Goal: Task Accomplishment & Management: Complete application form

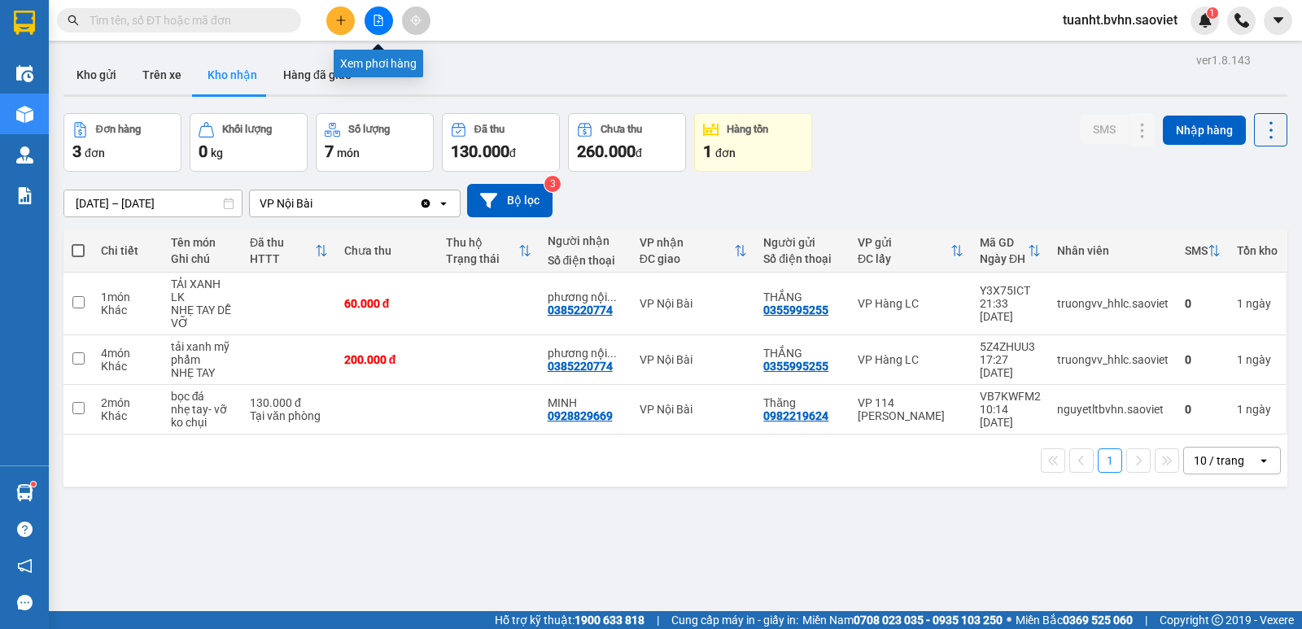
click at [377, 20] on icon "file-add" at bounding box center [378, 20] width 11 height 11
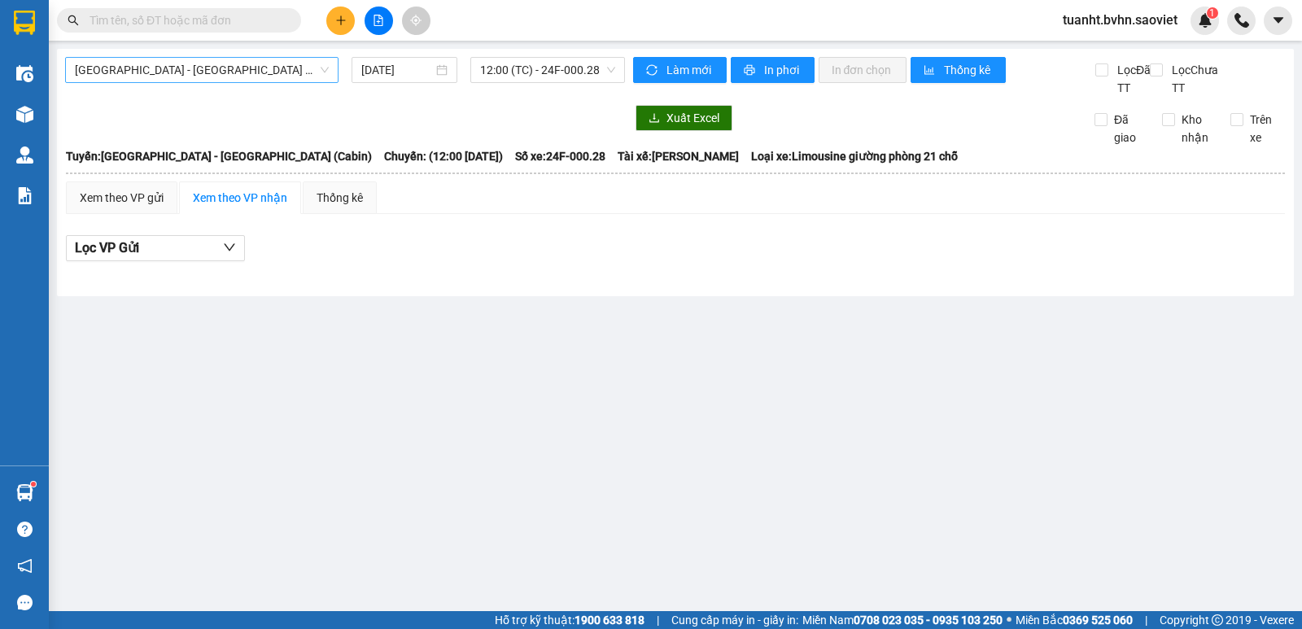
click at [251, 68] on span "[GEOGRAPHIC_DATA] - [GEOGRAPHIC_DATA] (Cabin)" at bounding box center [202, 70] width 254 height 24
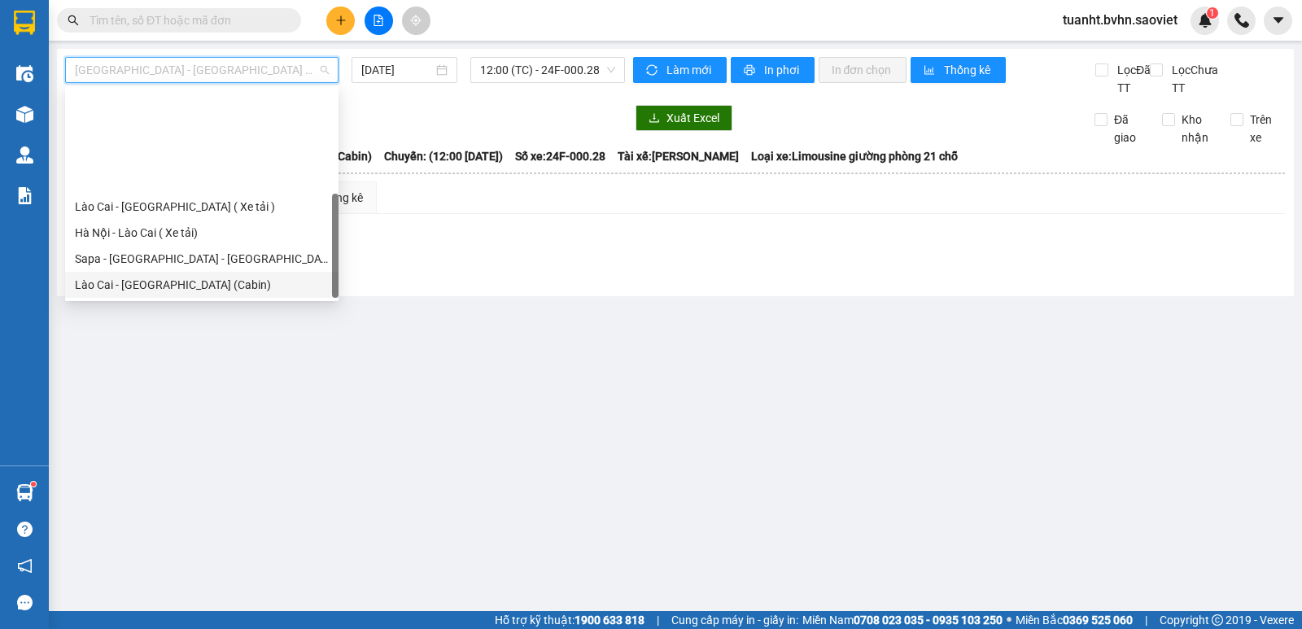
scroll to position [130, 0]
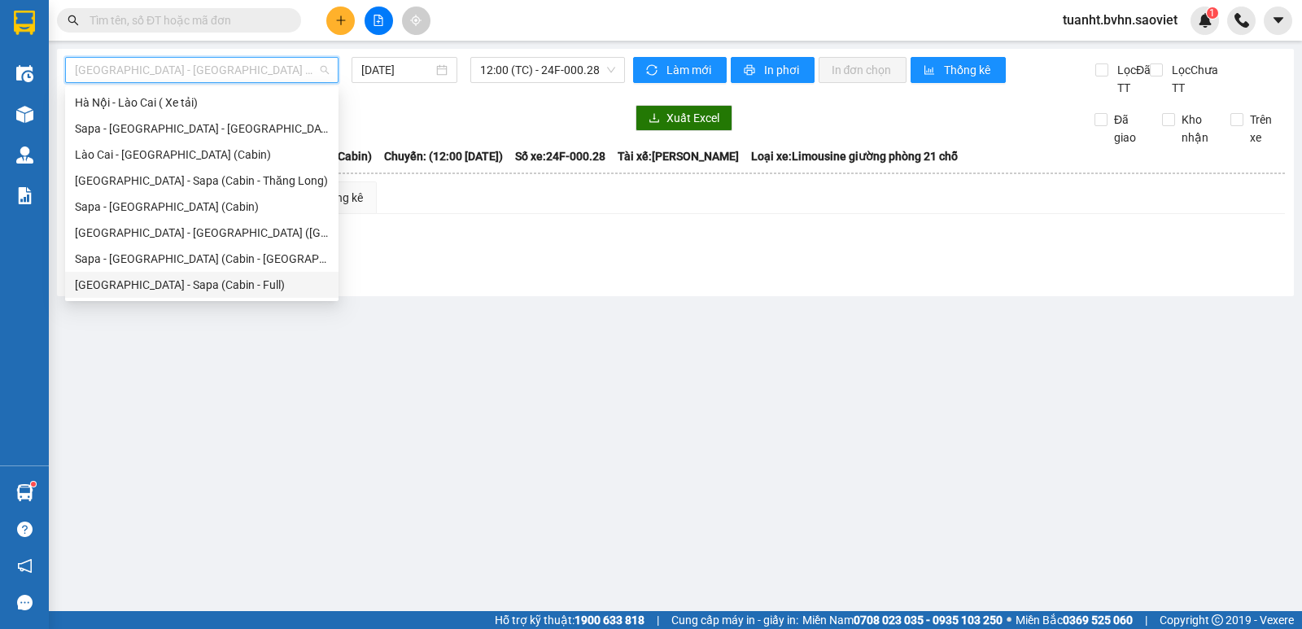
click at [241, 280] on div "[GEOGRAPHIC_DATA] - Sapa (Cabin - Full)" at bounding box center [202, 285] width 254 height 18
type input "[DATE]"
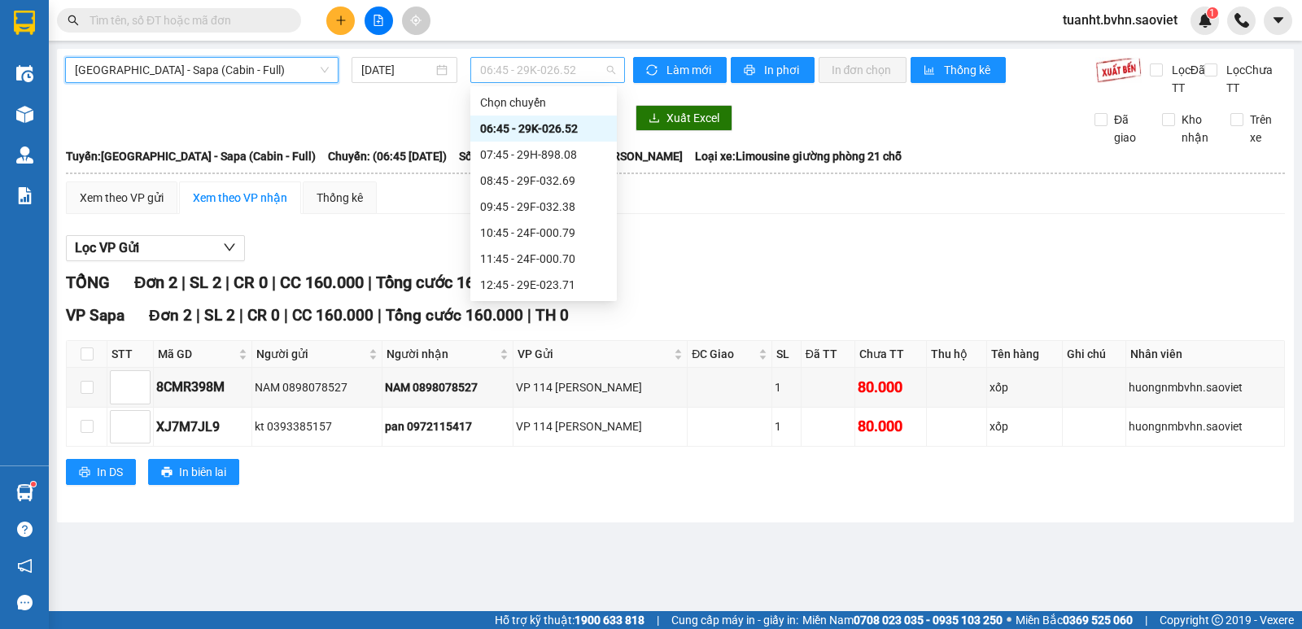
click at [568, 63] on span "06:45 - 29K-026.52" at bounding box center [547, 70] width 134 height 24
click at [568, 179] on div "08:45 - 29F-032.69" at bounding box center [543, 181] width 127 height 18
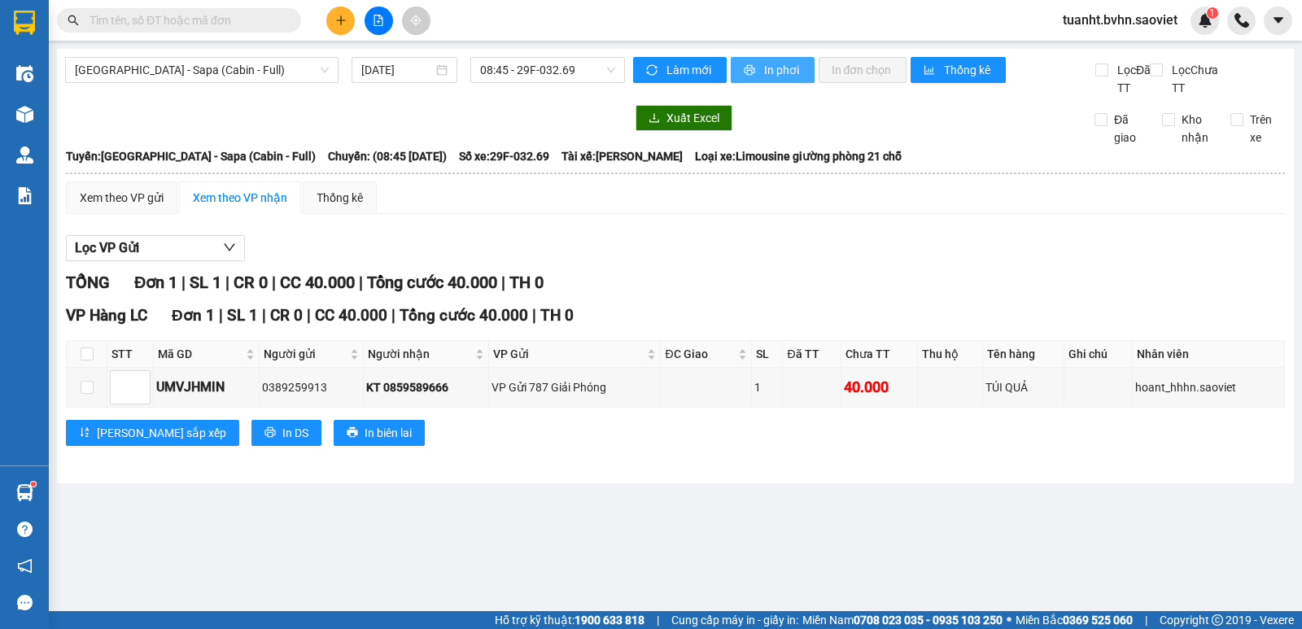
click at [779, 77] on span "In phơi" at bounding box center [782, 70] width 37 height 18
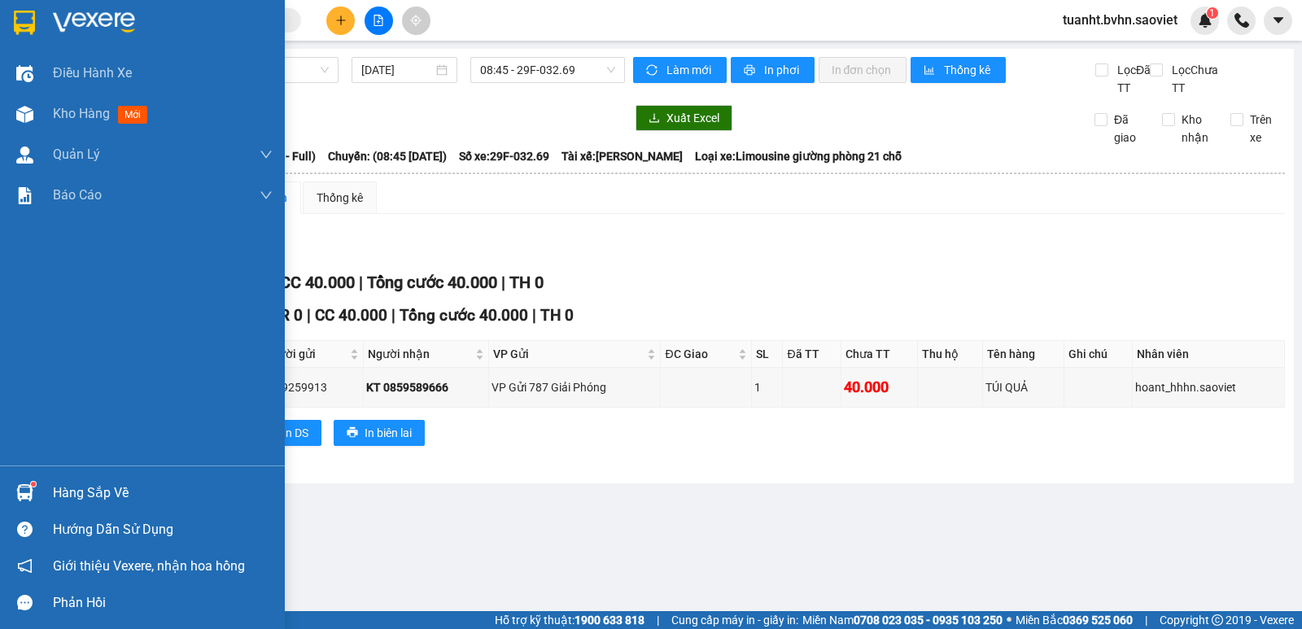
drag, startPoint x: 26, startPoint y: 119, endPoint x: 453, endPoint y: 31, distance: 436.2
click at [26, 119] on img at bounding box center [24, 114] width 17 height 17
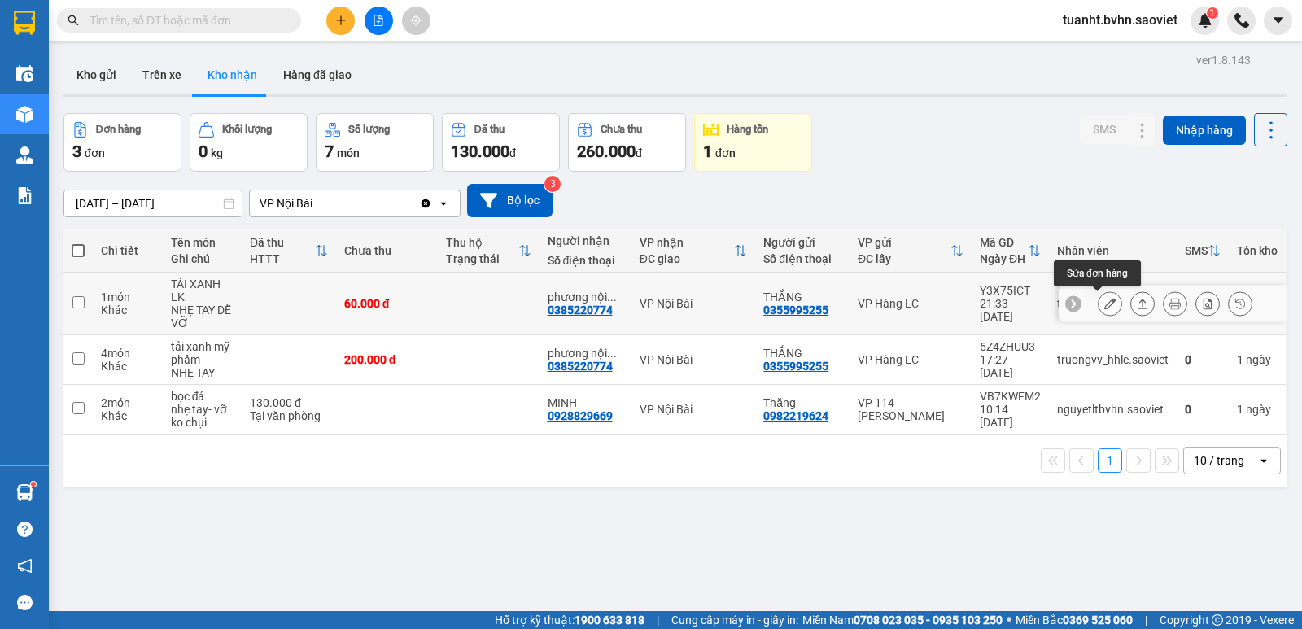
click at [1104, 304] on icon at bounding box center [1109, 303] width 11 height 11
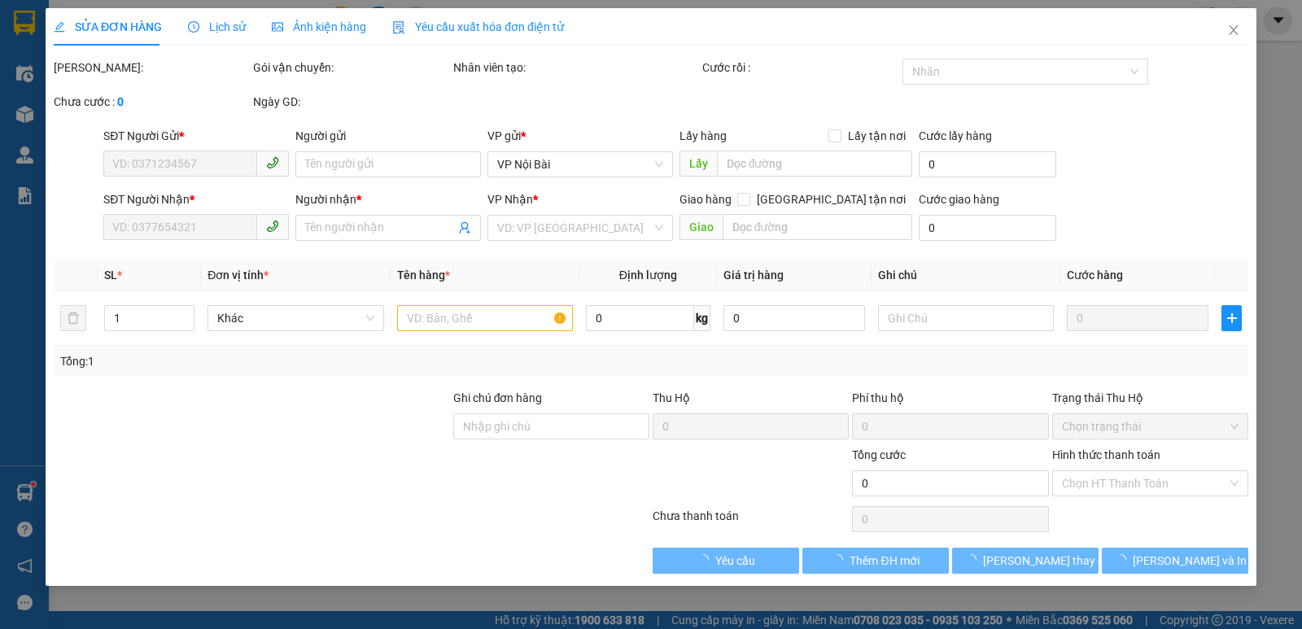
type input "0355995255"
type input "THẮNG"
type input "0385220774"
type input "phương nội bài"
type input "60.000"
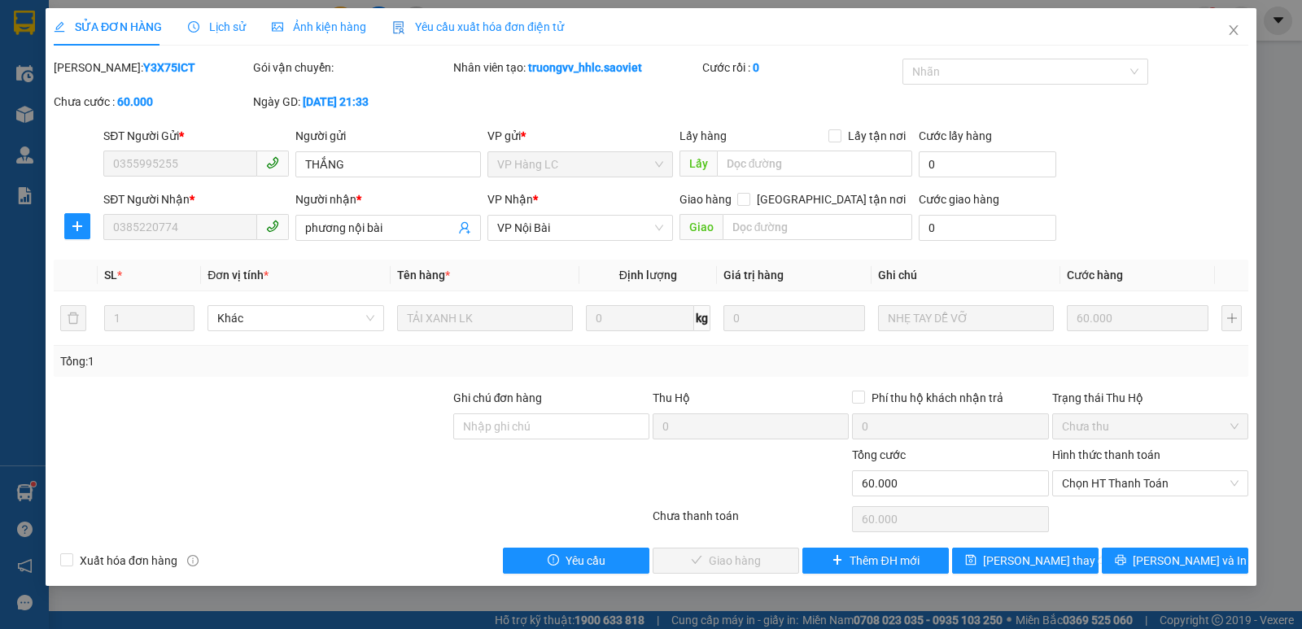
click at [1100, 450] on label "Hình thức thanh toán" at bounding box center [1106, 454] width 108 height 13
click at [1100, 471] on input "Hình thức thanh toán" at bounding box center [1144, 483] width 165 height 24
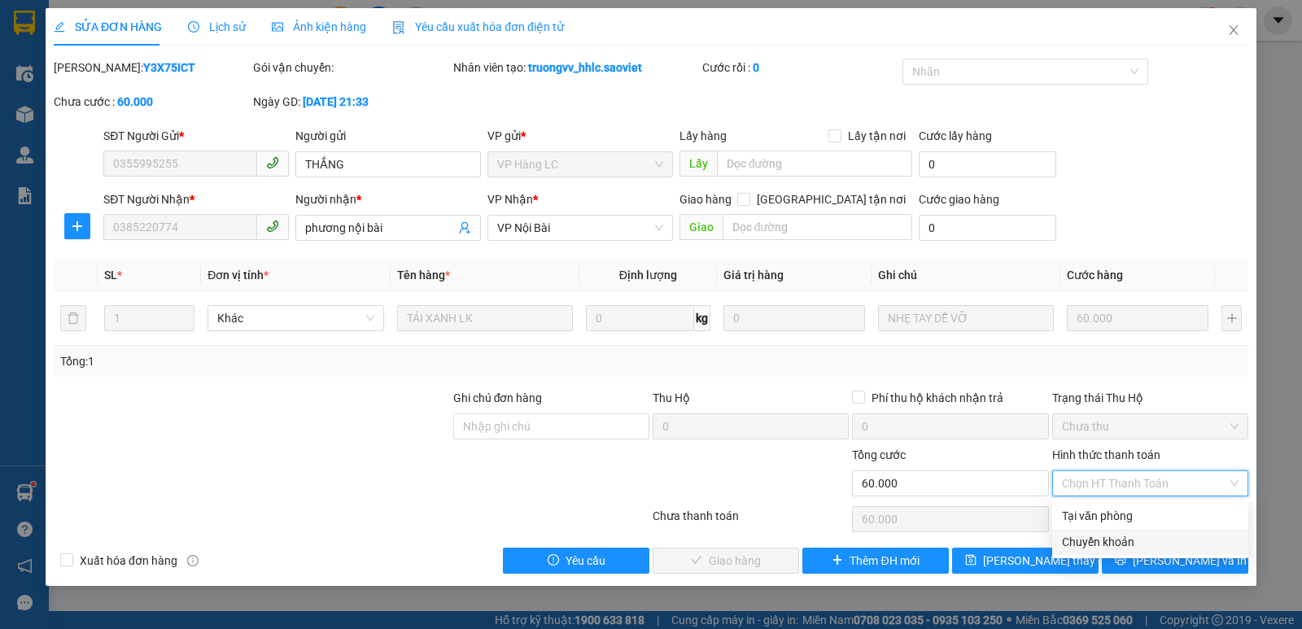
click at [1094, 538] on div "Chuyển khoản" at bounding box center [1150, 542] width 177 height 18
type input "0"
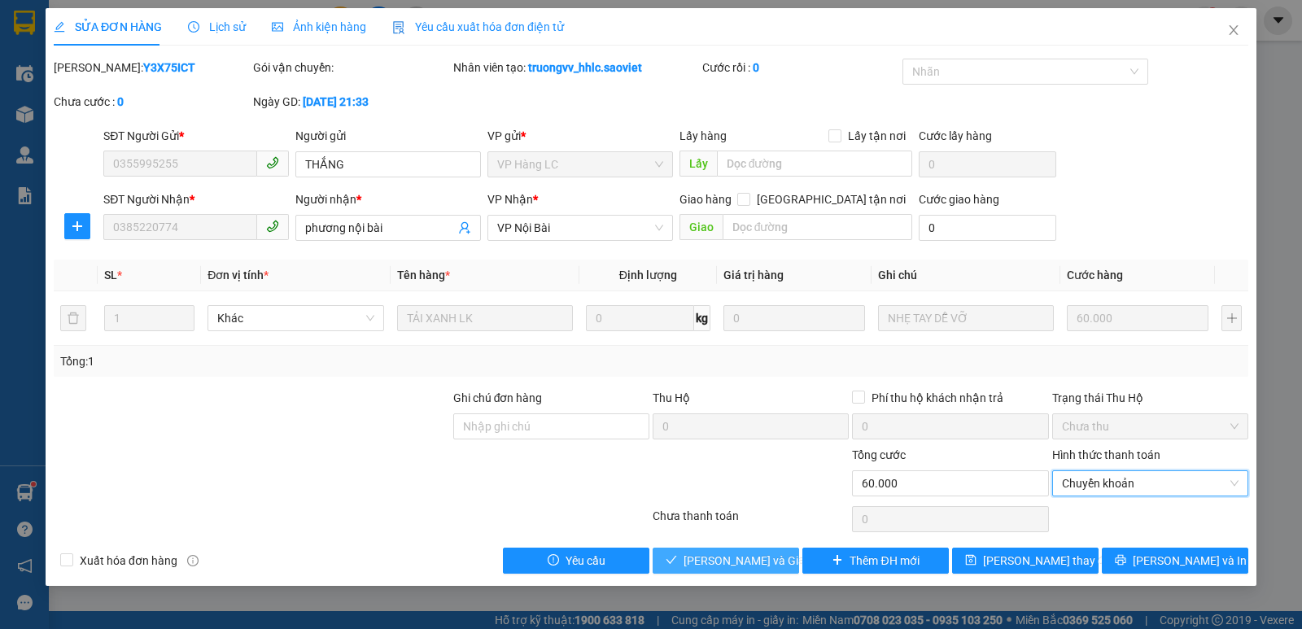
click at [732, 562] on span "[PERSON_NAME] và Giao hàng" at bounding box center [762, 561] width 156 height 18
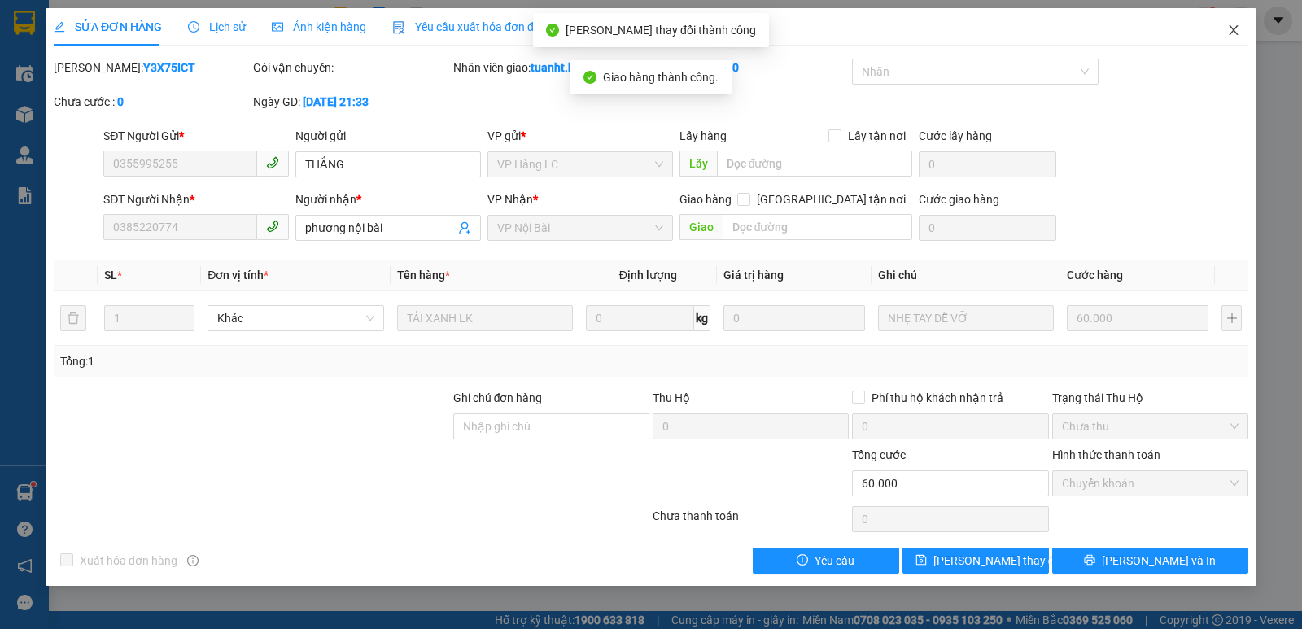
click at [1232, 33] on icon "close" at bounding box center [1233, 30] width 9 height 10
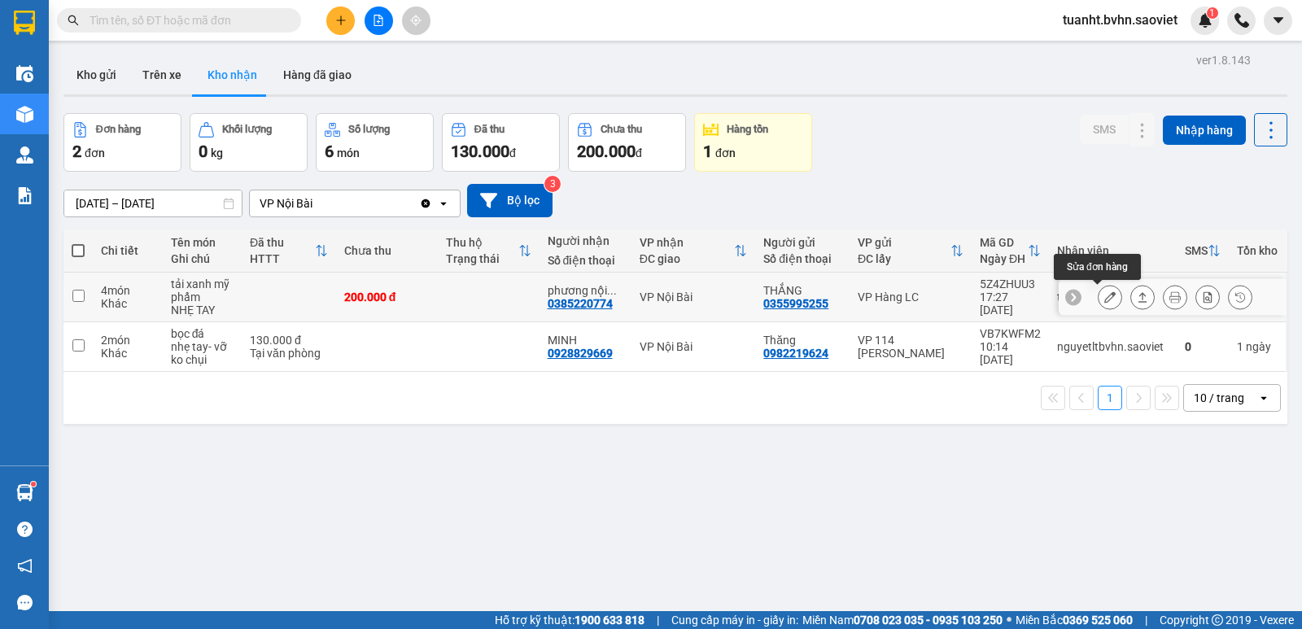
click at [1104, 300] on icon at bounding box center [1109, 296] width 11 height 11
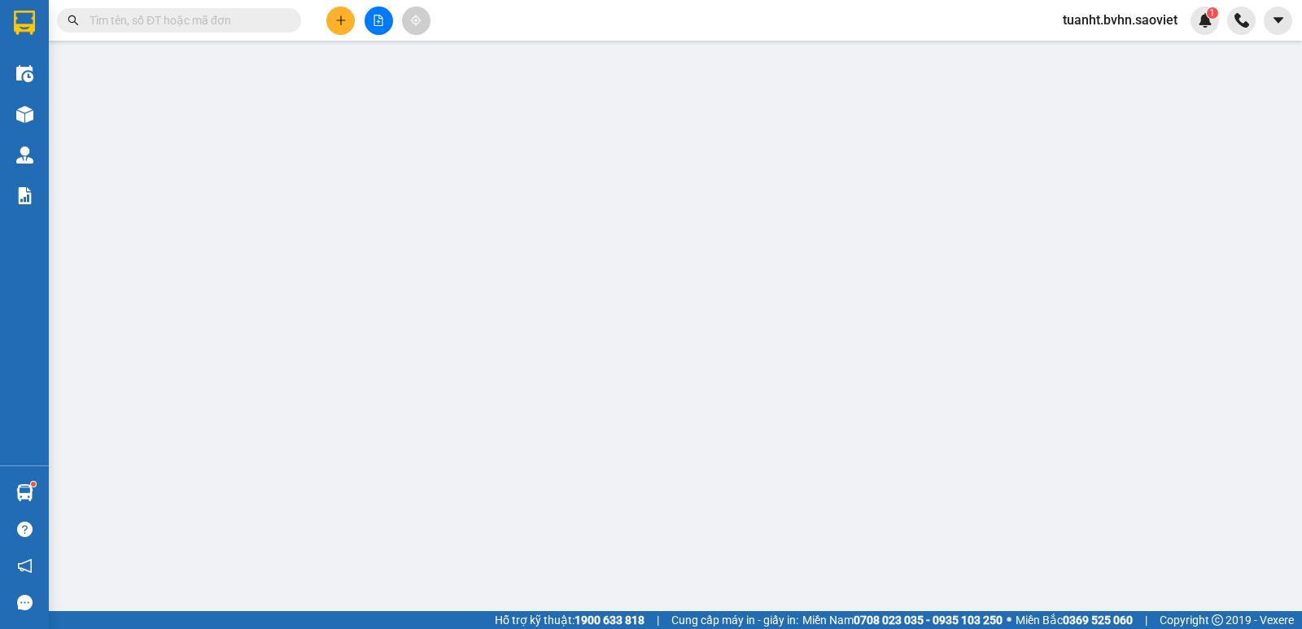
type input "0355995255"
type input "THẮNG"
type input "0385220774"
type input "phương nội bài"
type input "200.000"
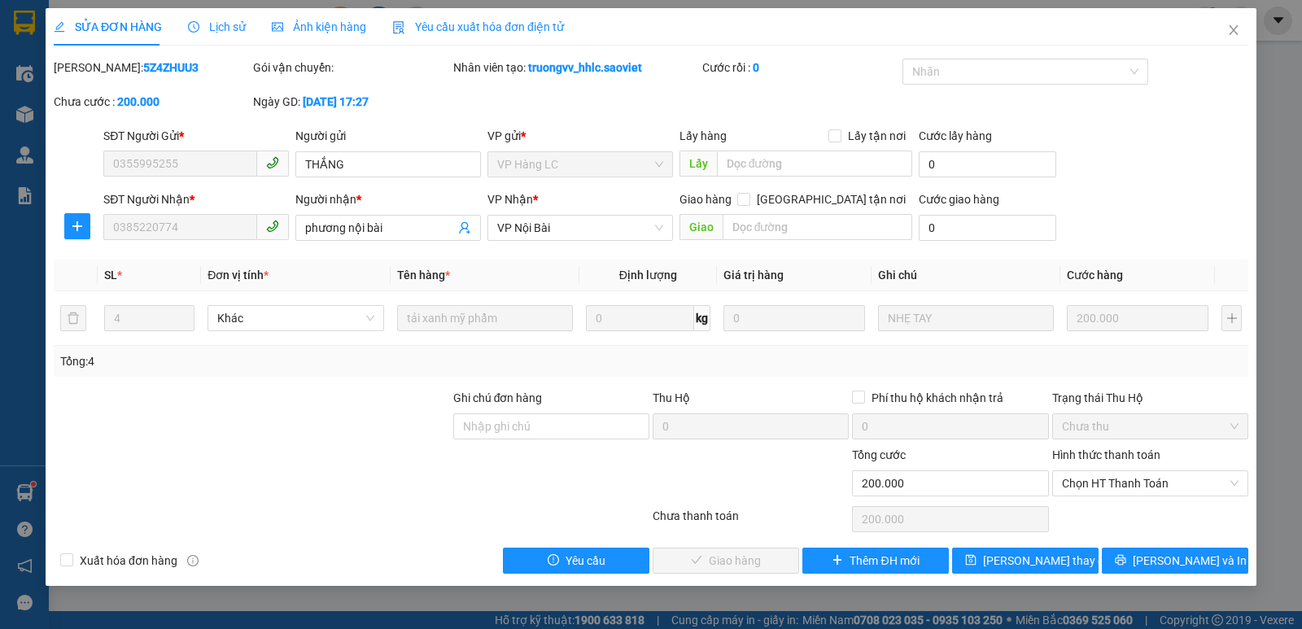
click at [1088, 453] on label "Hình thức thanh toán" at bounding box center [1106, 454] width 108 height 13
click at [1088, 471] on input "Hình thức thanh toán" at bounding box center [1144, 483] width 165 height 24
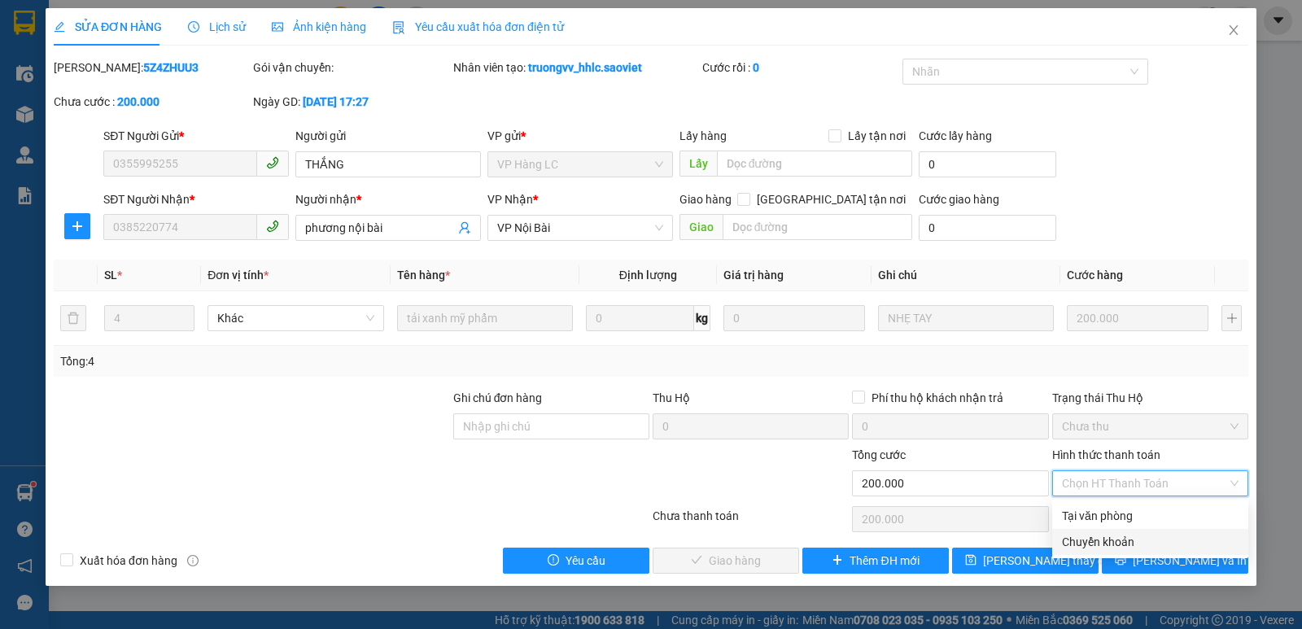
click at [1099, 540] on div "Chuyển khoản" at bounding box center [1150, 542] width 177 height 18
type input "0"
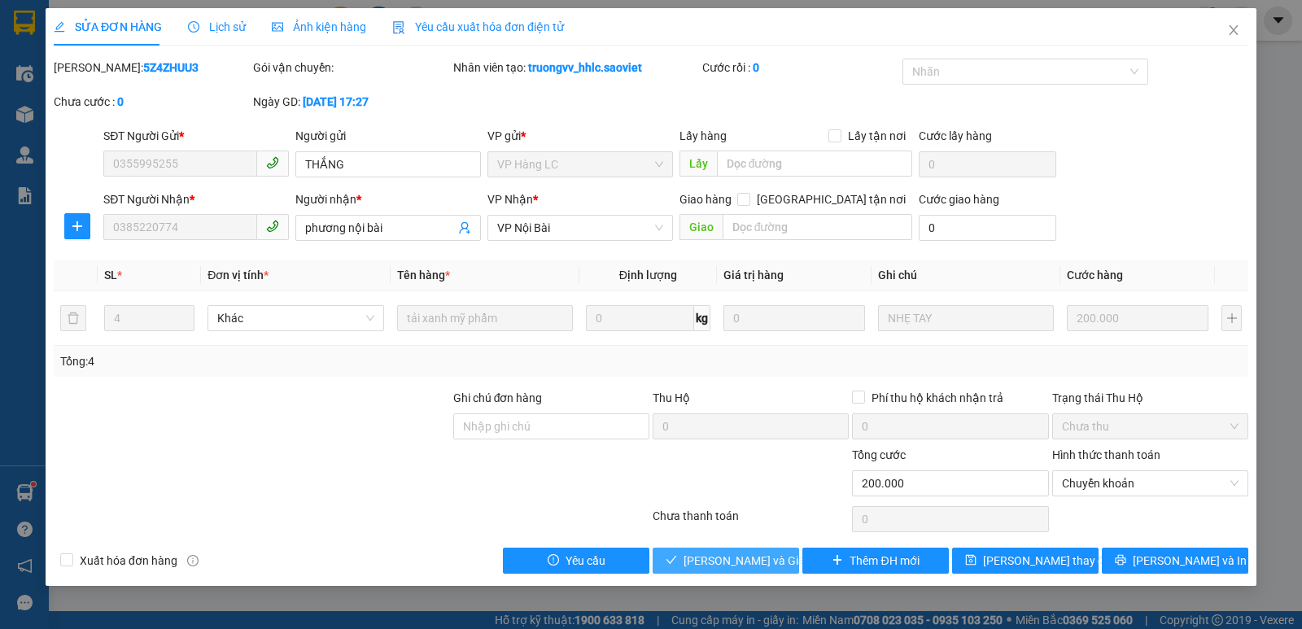
click at [752, 562] on span "[PERSON_NAME] và Giao hàng" at bounding box center [762, 561] width 156 height 18
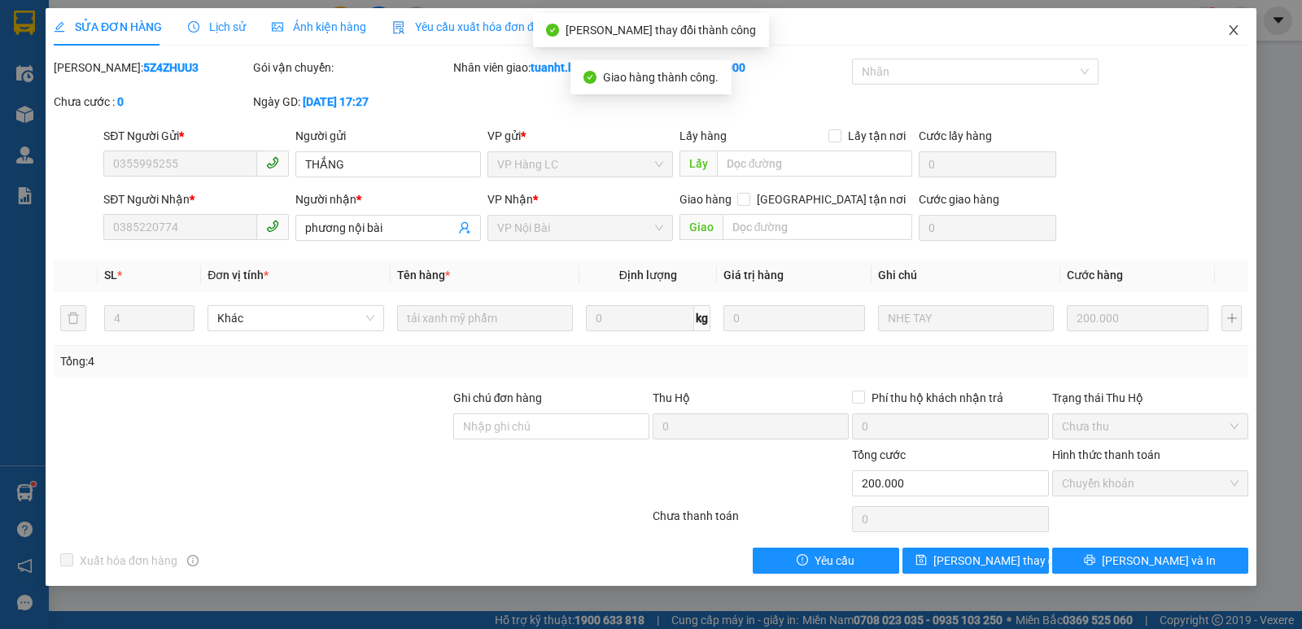
click at [1235, 27] on icon "close" at bounding box center [1233, 30] width 13 height 13
